Goal: Task Accomplishment & Management: Manage account settings

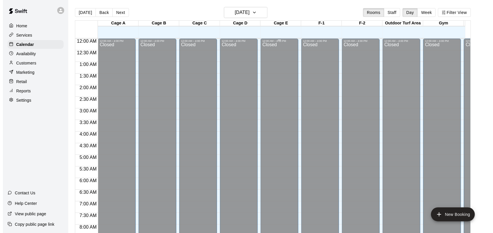
scroll to position [339, 0]
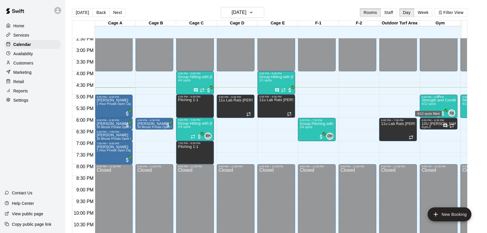
click at [434, 105] on span "4/12 spots" at bounding box center [429, 103] width 14 height 3
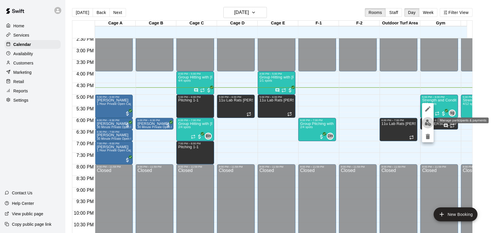
click at [428, 121] on img "edit" at bounding box center [428, 122] width 7 height 7
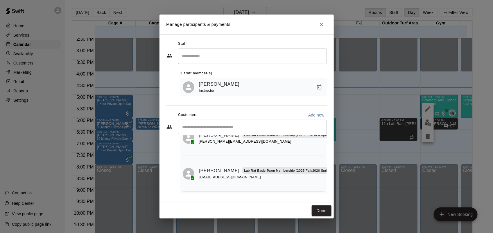
scroll to position [73, 8]
click at [329, 145] on icon "Manage bookings & payment" at bounding box center [332, 148] width 6 height 6
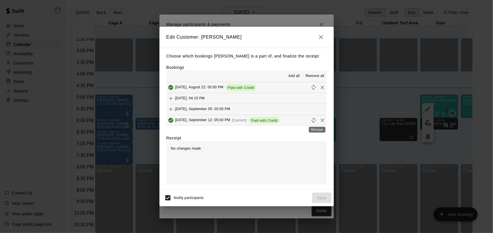
click at [320, 122] on icon "Remove" at bounding box center [323, 120] width 6 height 6
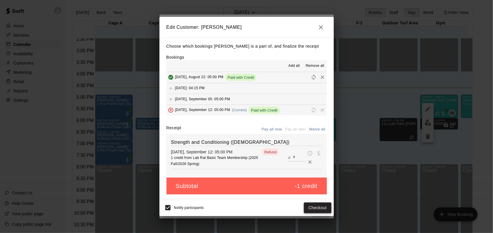
click at [317, 204] on button "Checkout" at bounding box center [317, 207] width 27 height 11
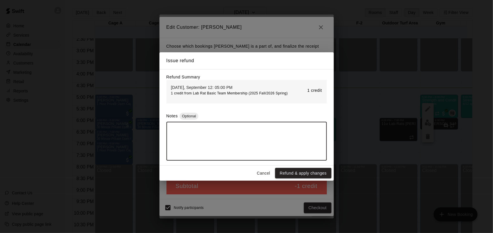
click at [256, 129] on textarea at bounding box center [247, 141] width 152 height 29
type textarea "**********"
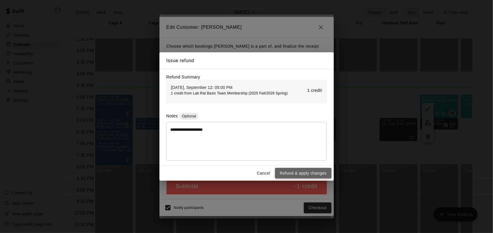
click at [305, 172] on button "Refund & apply changes" at bounding box center [303, 173] width 56 height 11
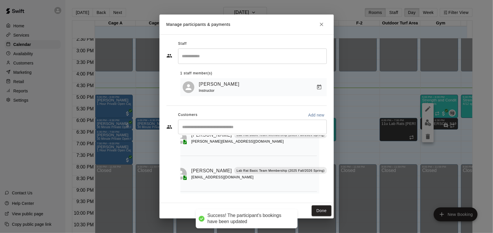
scroll to position [38, 8]
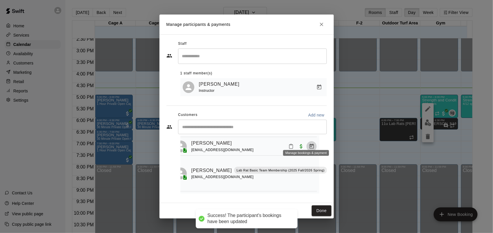
click at [309, 144] on icon "Manage bookings & payment" at bounding box center [311, 146] width 4 height 5
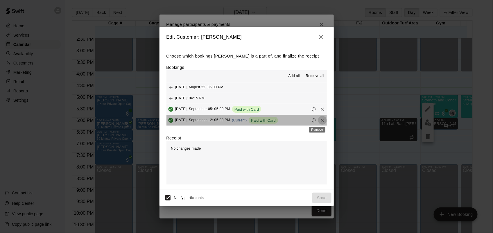
click at [321, 121] on icon "Remove" at bounding box center [322, 120] width 3 height 3
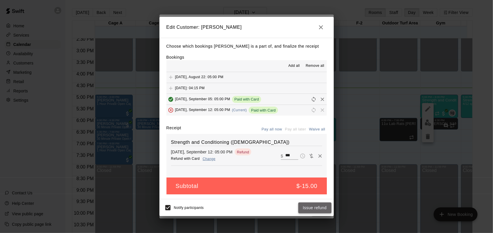
click at [309, 209] on button "Issue refund" at bounding box center [314, 207] width 33 height 11
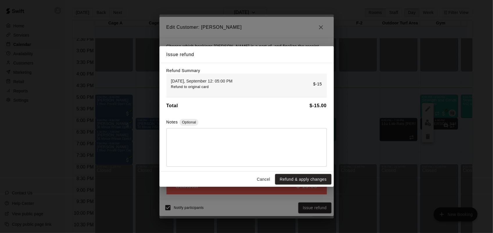
click at [267, 139] on textarea at bounding box center [247, 147] width 152 height 29
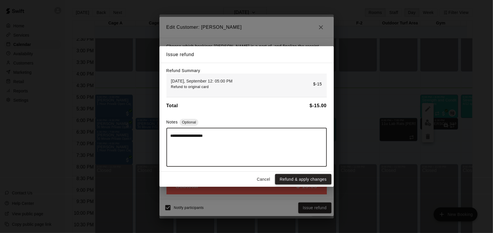
type textarea "**********"
click at [298, 180] on button "Refund & apply changes" at bounding box center [303, 179] width 56 height 11
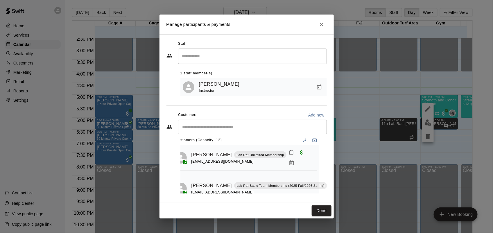
scroll to position [0, 8]
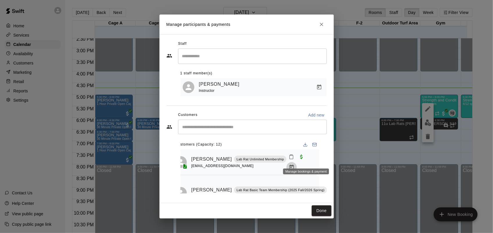
click at [295, 164] on icon "Manage bookings & payment" at bounding box center [292, 167] width 6 height 6
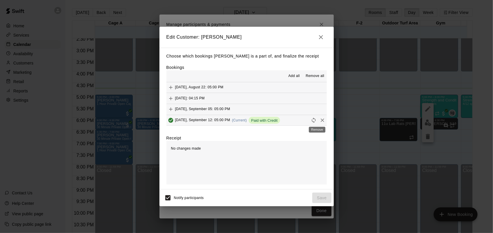
click at [320, 121] on icon "Remove" at bounding box center [323, 120] width 6 height 6
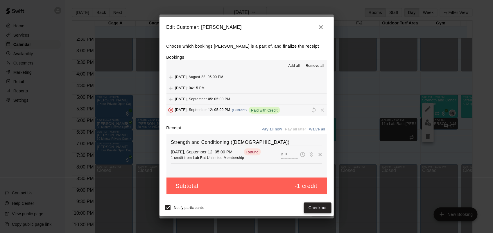
click at [320, 206] on button "Checkout" at bounding box center [317, 207] width 27 height 11
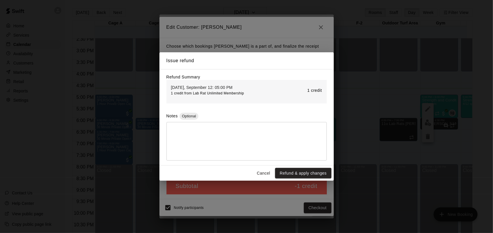
click at [270, 142] on textarea at bounding box center [247, 141] width 152 height 29
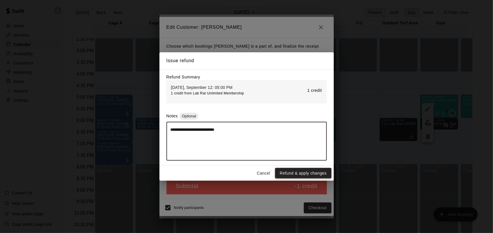
type textarea "**********"
click at [309, 172] on button "Refund & apply changes" at bounding box center [303, 173] width 56 height 11
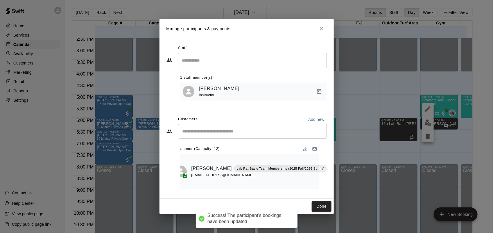
scroll to position [0, 2]
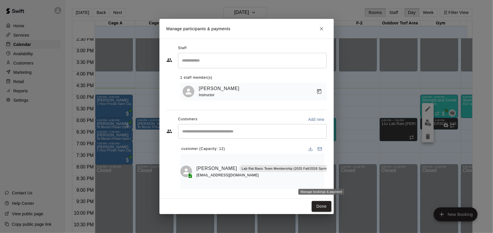
click at [335, 180] on icon "Manage bookings & payment" at bounding box center [337, 181] width 4 height 5
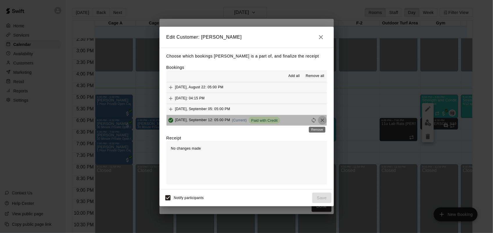
click at [320, 121] on icon "Remove" at bounding box center [323, 120] width 6 height 6
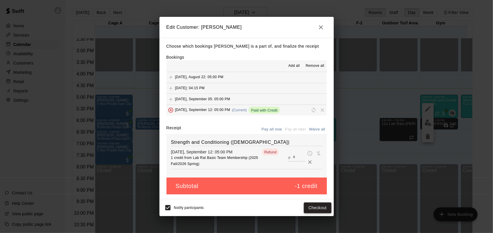
click at [316, 203] on button "Checkout" at bounding box center [317, 207] width 27 height 11
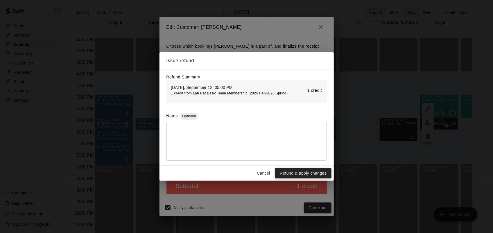
click at [295, 172] on button "Refund & apply changes" at bounding box center [303, 173] width 56 height 11
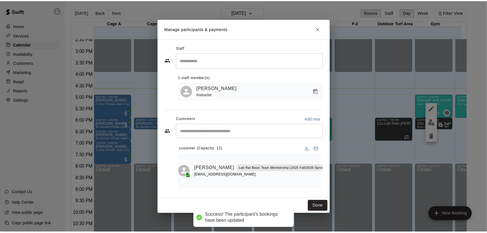
scroll to position [0, 0]
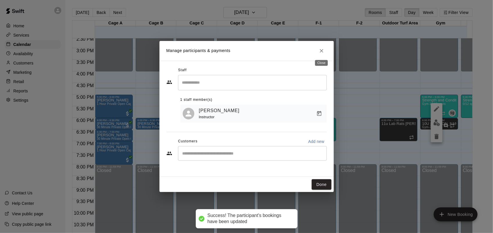
click at [322, 51] on icon "Close" at bounding box center [322, 51] width 6 height 6
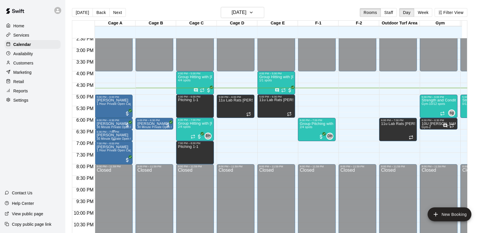
click at [119, 135] on p "[PERSON_NAME]" at bounding box center [114, 135] width 34 height 0
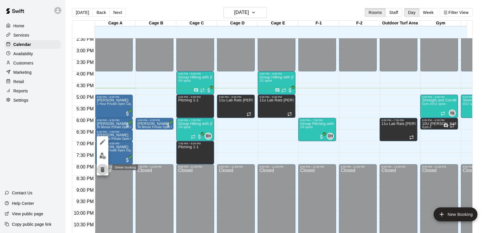
click at [104, 169] on icon "delete" at bounding box center [103, 169] width 4 height 5
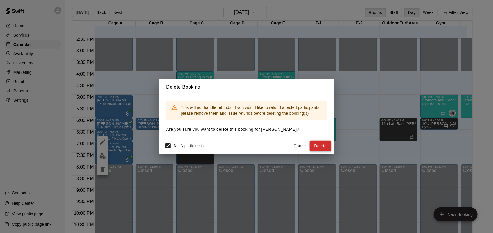
click at [321, 142] on button "Delete" at bounding box center [321, 146] width 22 height 11
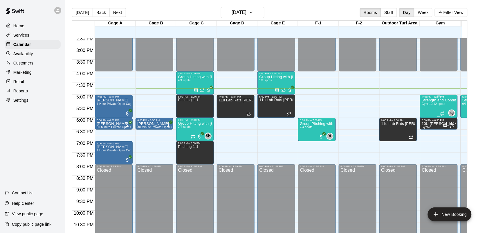
click at [431, 108] on div "Strength and Conditioning ([DEMOGRAPHIC_DATA]) Gym-1 0/12 spots" at bounding box center [439, 214] width 34 height 233
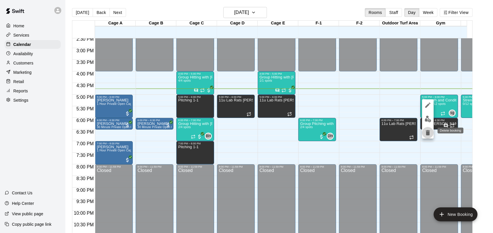
click at [429, 132] on icon "delete" at bounding box center [428, 132] width 4 height 5
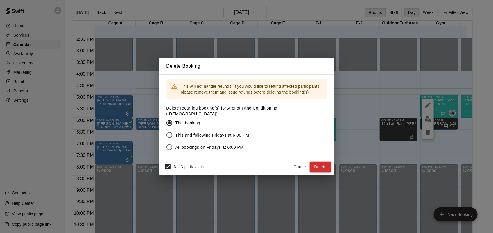
click at [315, 163] on button "Delete" at bounding box center [321, 167] width 22 height 11
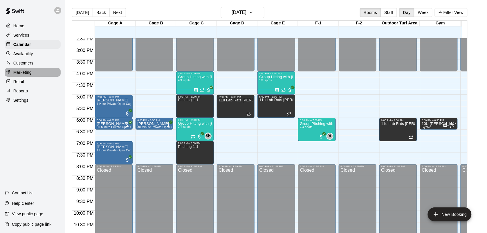
click at [25, 75] on p "Marketing" at bounding box center [22, 72] width 18 height 6
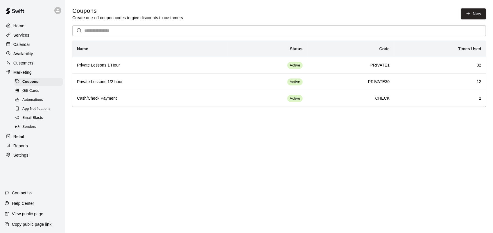
click at [20, 42] on p "Calendar" at bounding box center [21, 45] width 17 height 6
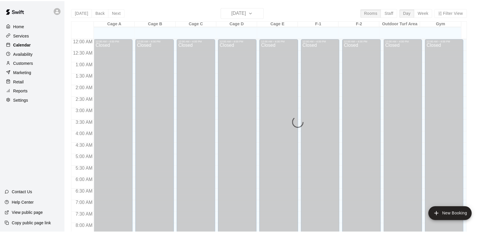
scroll to position [339, 0]
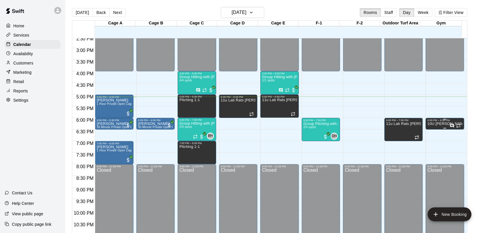
click at [431, 121] on div "6:00 PM – 6:30 PM" at bounding box center [445, 120] width 35 height 3
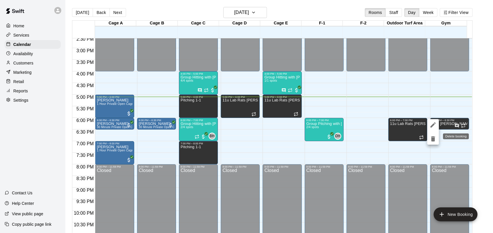
click at [435, 137] on icon "delete" at bounding box center [433, 138] width 4 height 5
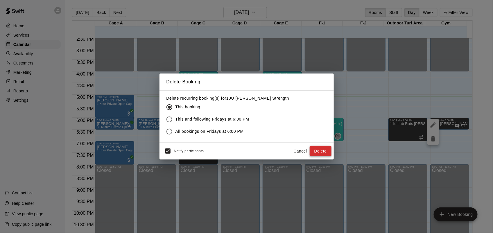
click at [322, 147] on button "Delete" at bounding box center [321, 151] width 22 height 11
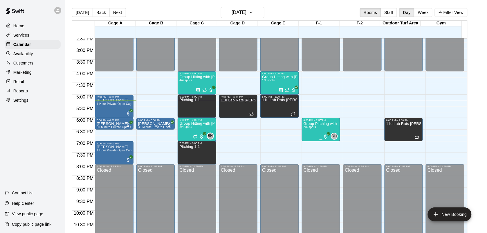
click at [325, 124] on p "Group Pitching with [PERSON_NAME]" at bounding box center [321, 124] width 35 height 0
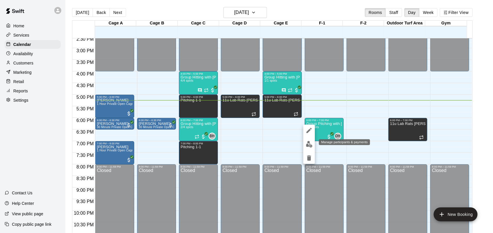
click at [307, 144] on img "edit" at bounding box center [309, 144] width 7 height 7
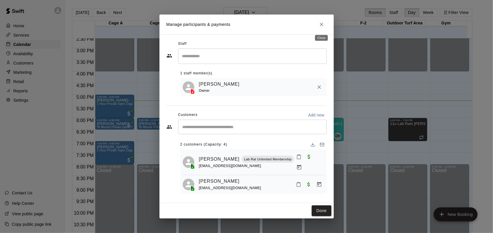
click at [320, 26] on icon "Close" at bounding box center [321, 24] width 3 height 3
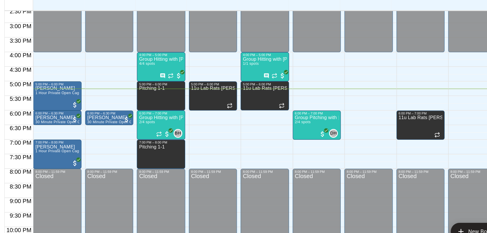
scroll to position [340, 0]
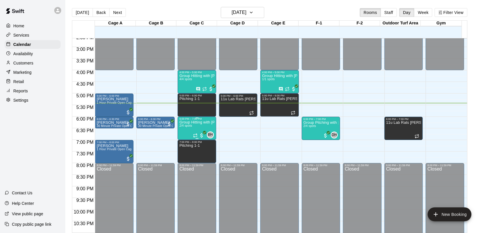
click at [193, 129] on div "Group Hitting with [PERSON_NAME] (13+) 2/4 spots" at bounding box center [197, 237] width 35 height 233
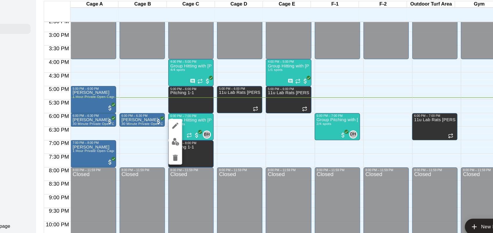
click at [152, 149] on div at bounding box center [246, 116] width 493 height 233
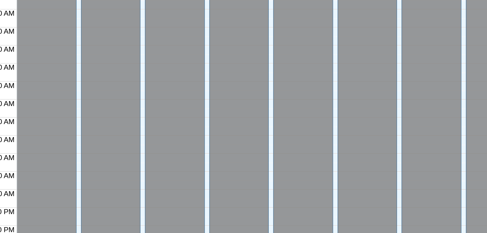
scroll to position [132, 0]
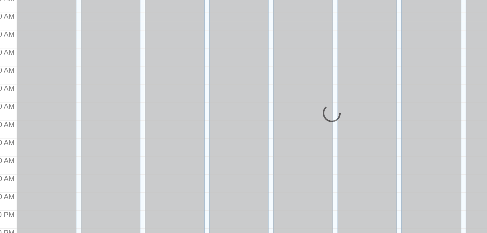
click at [83, 96] on span "8:00 AM" at bounding box center [85, 94] width 20 height 5
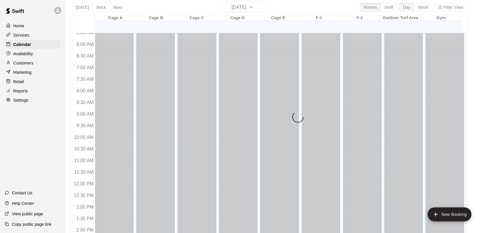
scroll to position [0, 0]
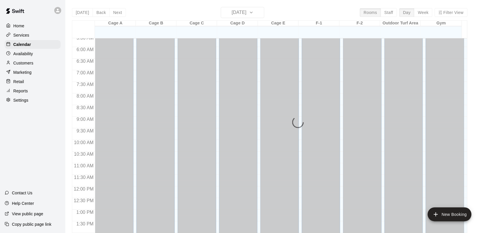
click at [28, 65] on p "Customers" at bounding box center [23, 63] width 20 height 6
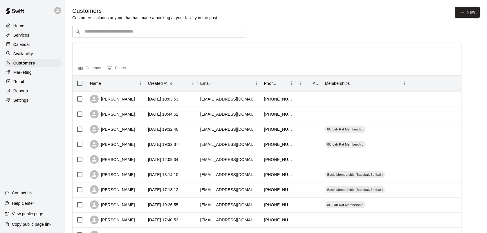
click at [85, 30] on input "Search customers by name or email" at bounding box center [163, 32] width 161 height 6
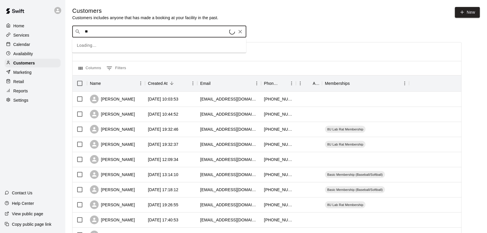
type input "***"
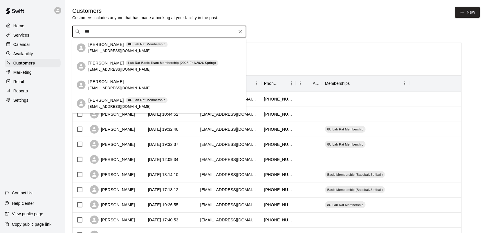
click at [176, 62] on p "Lab Rat Basic Team Membership (2025 Fall/2026 Spring)" at bounding box center [172, 63] width 88 height 5
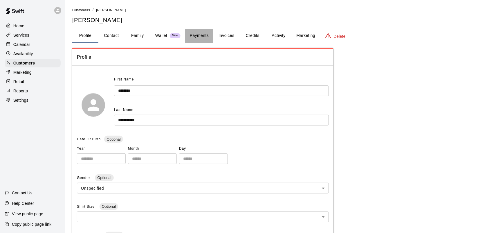
click at [201, 35] on button "Payments" at bounding box center [199, 36] width 28 height 14
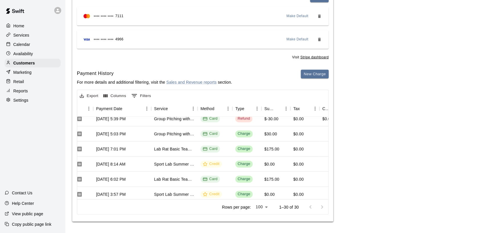
scroll to position [131, 58]
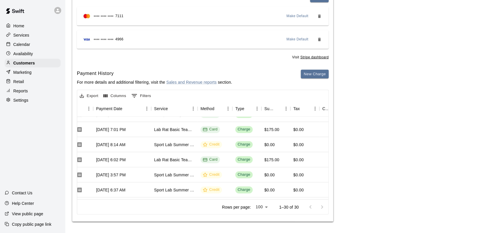
drag, startPoint x: 315, startPoint y: 119, endPoint x: 409, endPoint y: 33, distance: 126.9
click at [409, 33] on div "Payments Stripe: cus_SF1LKBUT9pdSwf Cards Add **** **** **** 7111 Make Default …" at bounding box center [276, 93] width 408 height 258
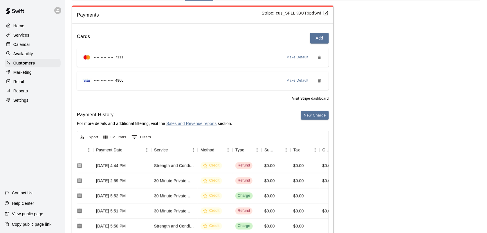
scroll to position [0, 0]
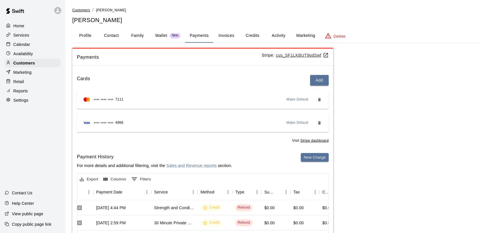
click at [84, 10] on span "Customers" at bounding box center [81, 10] width 18 height 4
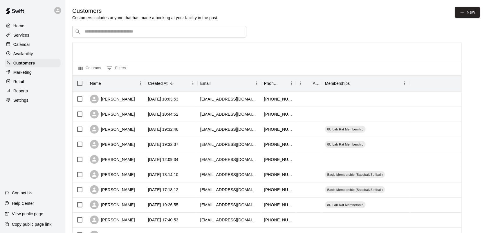
click at [87, 33] on input "Search customers by name or email" at bounding box center [163, 32] width 161 height 6
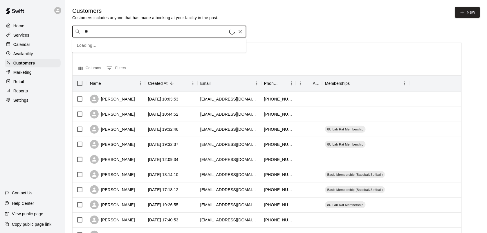
type input "***"
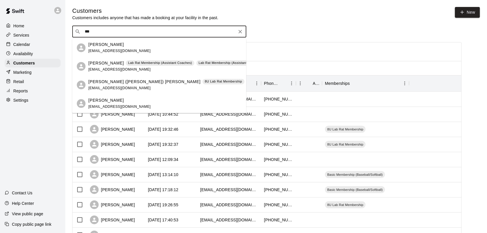
click at [240, 108] on div "[PERSON_NAME] [PERSON_NAME][EMAIL_ADDRESS][DOMAIN_NAME]" at bounding box center [159, 103] width 174 height 19
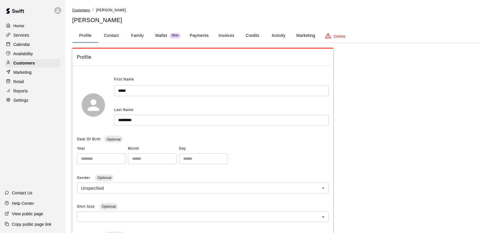
click at [84, 8] on span "Customers" at bounding box center [81, 10] width 18 height 4
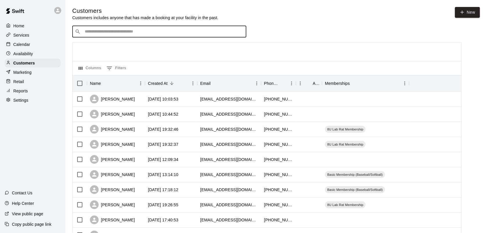
click at [87, 31] on input "Search customers by name or email" at bounding box center [163, 32] width 161 height 6
type input "******"
click at [89, 44] on div at bounding box center [267, 51] width 389 height 19
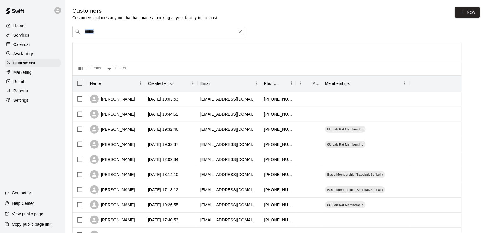
drag, startPoint x: 89, startPoint y: 44, endPoint x: 105, endPoint y: 34, distance: 19.6
click at [105, 34] on input "******" at bounding box center [159, 32] width 152 height 6
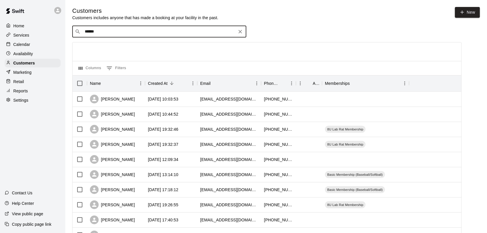
click at [105, 34] on input "******" at bounding box center [159, 32] width 152 height 6
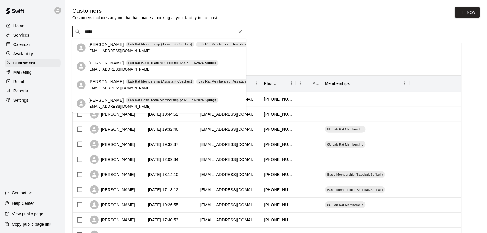
type input "******"
click at [150, 62] on p "Lab Rat Basic Team Membership (2025 Fall/2026 Spring)" at bounding box center [172, 63] width 88 height 5
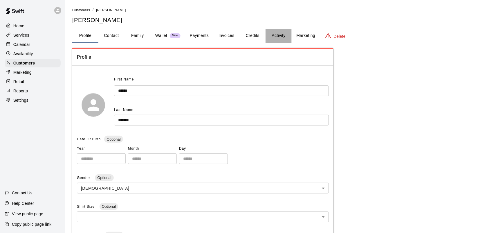
click at [279, 35] on button "Activity" at bounding box center [279, 36] width 26 height 14
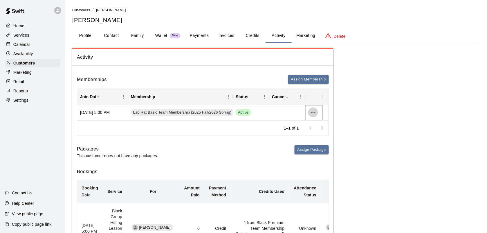
click at [312, 113] on icon "more actions" at bounding box center [313, 112] width 7 height 7
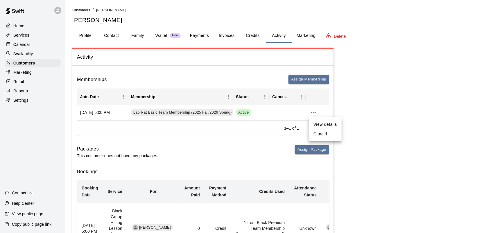
click at [322, 135] on li "Cancel" at bounding box center [325, 134] width 33 height 10
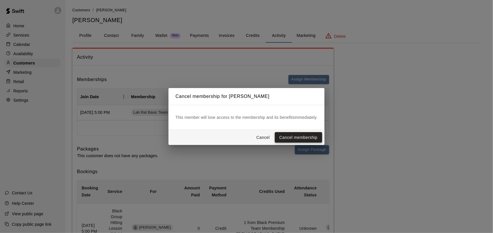
click at [303, 137] on button "Cancel membership" at bounding box center [298, 137] width 47 height 11
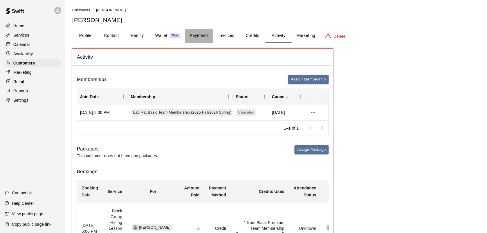
click at [202, 34] on button "Payments" at bounding box center [199, 36] width 28 height 14
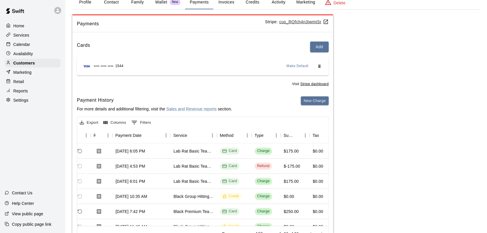
scroll to position [0, 35]
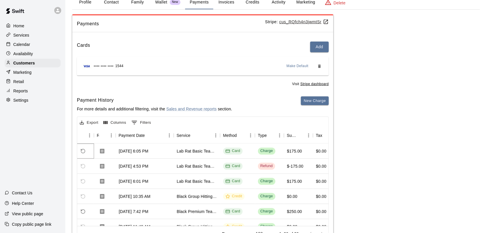
drag, startPoint x: 299, startPoint y: 195, endPoint x: 82, endPoint y: 151, distance: 221.9
click at [82, 151] on icon "Refund payment" at bounding box center [82, 150] width 5 height 5
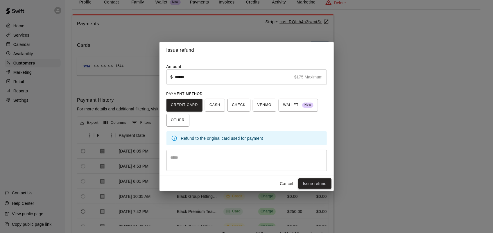
click at [309, 183] on button "Issue refund" at bounding box center [314, 183] width 33 height 11
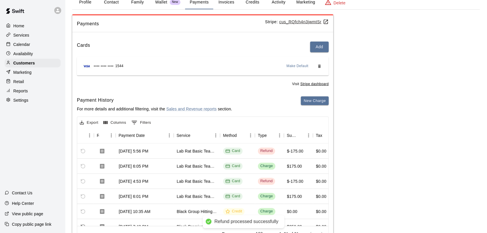
click at [0, 173] on div "Home Services Calendar Availability Customers Marketing Retail Reports Settings…" at bounding box center [32, 116] width 65 height 233
click at [1, 180] on div "Home Services Calendar Availability Customers Marketing Retail Reports Settings…" at bounding box center [32, 116] width 65 height 233
drag, startPoint x: 1, startPoint y: 180, endPoint x: 22, endPoint y: 76, distance: 105.9
click at [22, 75] on p "Marketing" at bounding box center [22, 72] width 18 height 6
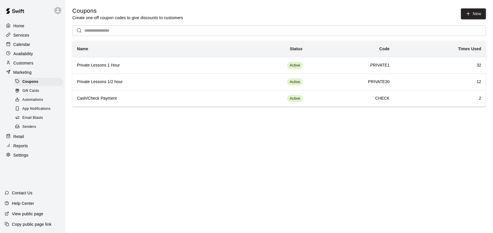
click at [24, 47] on p "Calendar" at bounding box center [21, 45] width 17 height 6
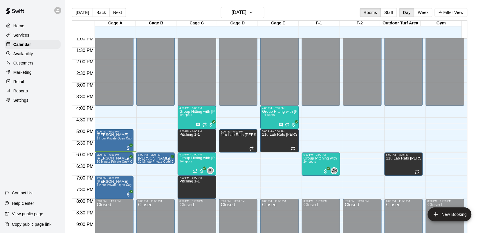
scroll to position [357, 0]
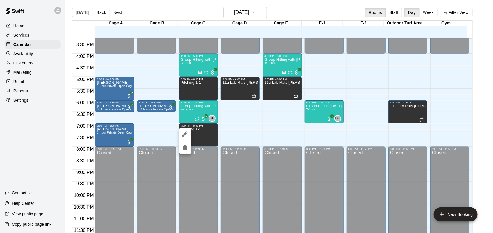
click at [246, 116] on div at bounding box center [246, 116] width 493 height 233
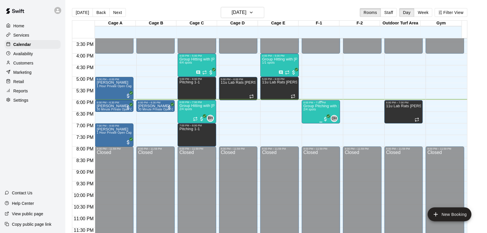
click at [319, 111] on div "Group Pitching with [PERSON_NAME] 2/4 spots" at bounding box center [321, 220] width 35 height 233
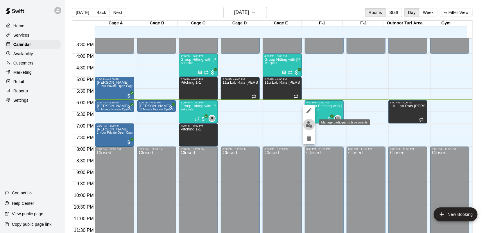
click at [309, 124] on img "edit" at bounding box center [309, 124] width 7 height 7
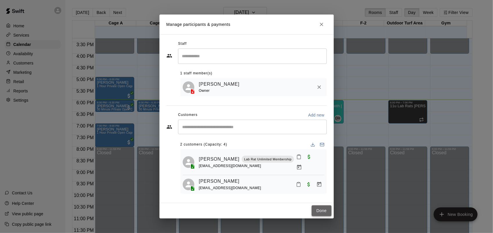
click at [324, 209] on button "Done" at bounding box center [321, 210] width 19 height 11
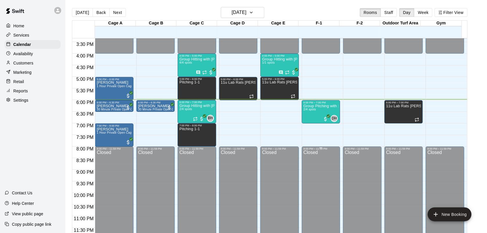
click at [324, 209] on div "Closed" at bounding box center [321, 195] width 35 height 91
